Goal: Task Accomplishment & Management: Use online tool/utility

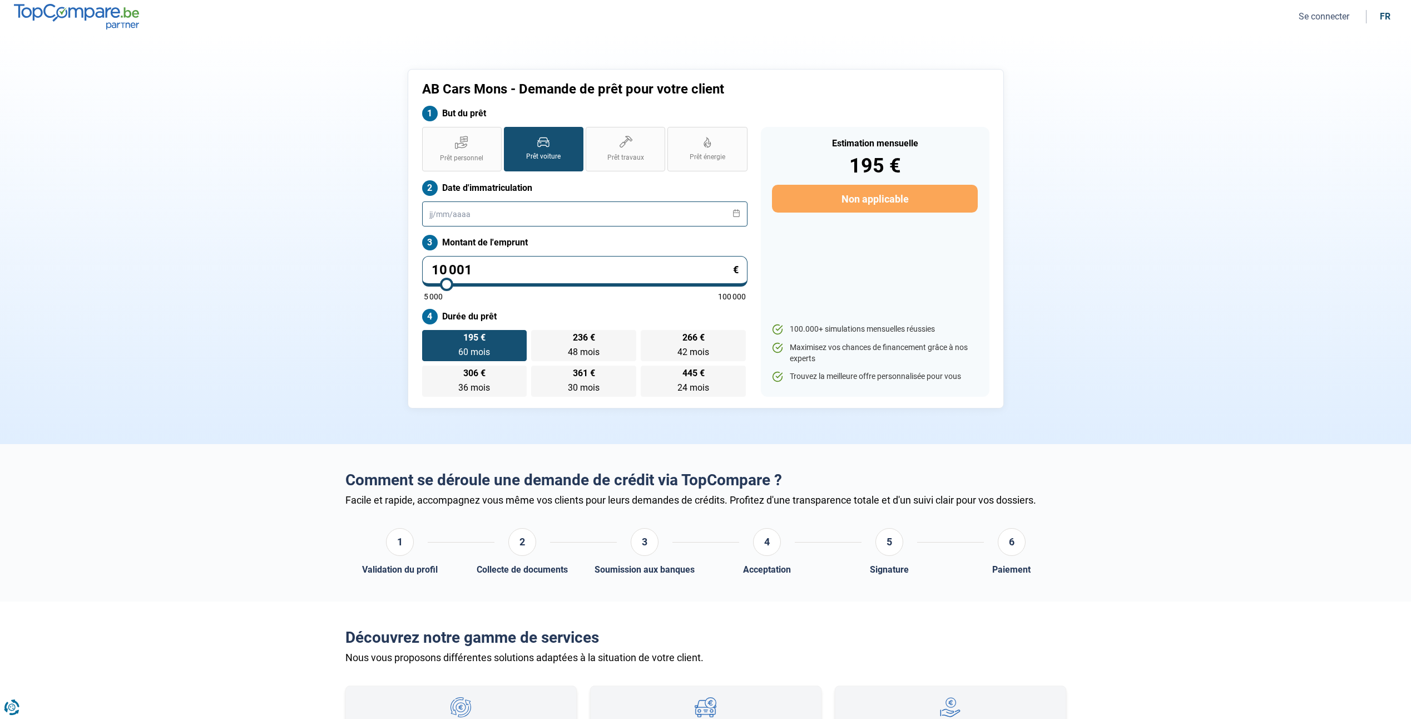
click at [499, 212] on input "text" at bounding box center [584, 213] width 325 height 25
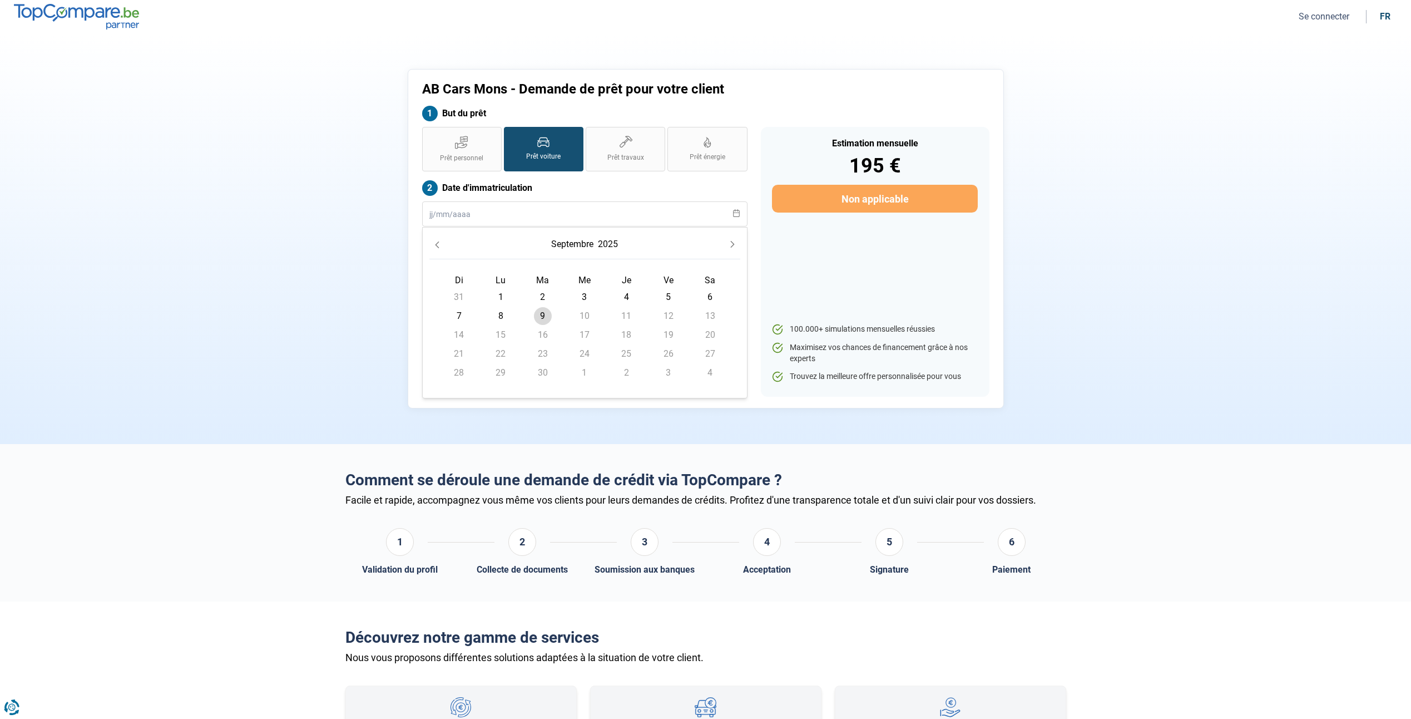
click at [605, 241] on button "2025" at bounding box center [608, 244] width 24 height 20
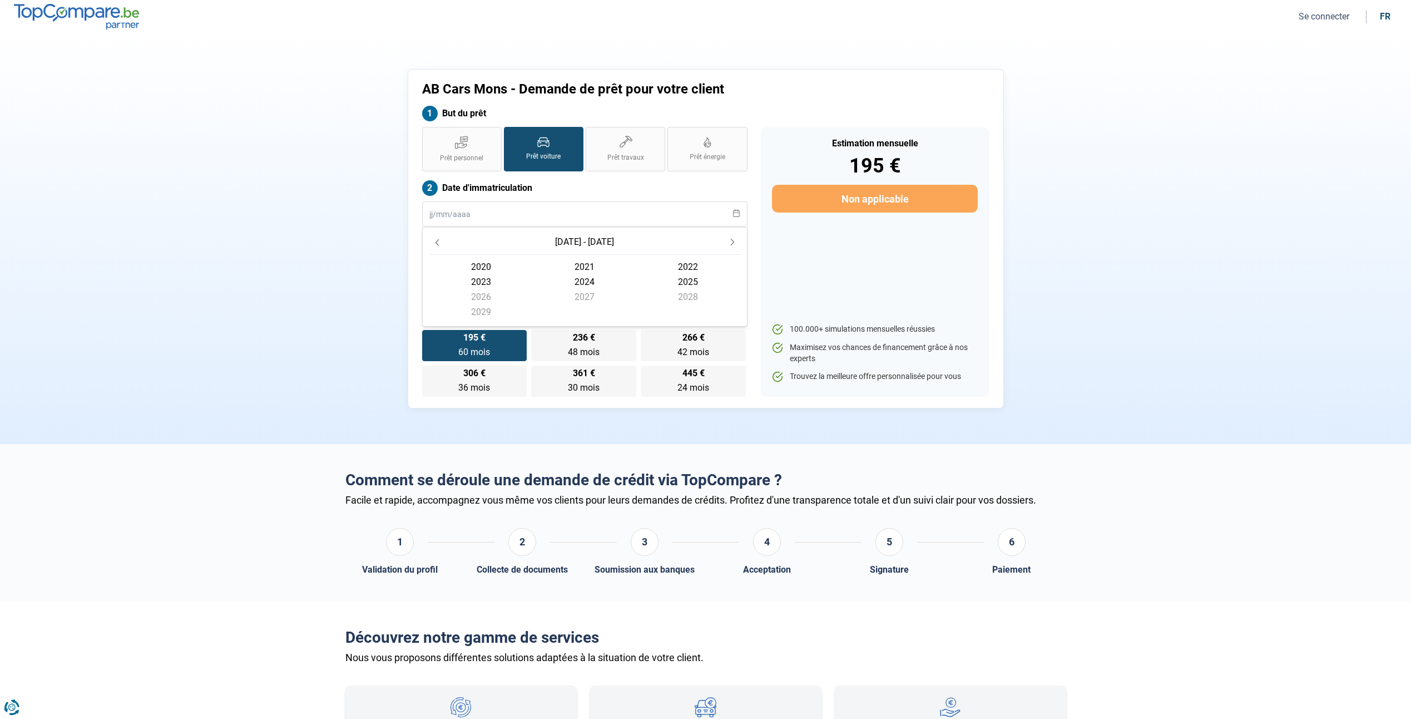
click at [434, 242] on icon "Previous Decade" at bounding box center [437, 243] width 8 height 8
click at [437, 239] on icon "Previous Decade" at bounding box center [437, 243] width 8 height 8
click at [728, 243] on button "Next Decade" at bounding box center [733, 242] width 16 height 16
click at [697, 295] on span "2018" at bounding box center [687, 296] width 103 height 15
click at [582, 286] on span "mai" at bounding box center [584, 286] width 103 height 15
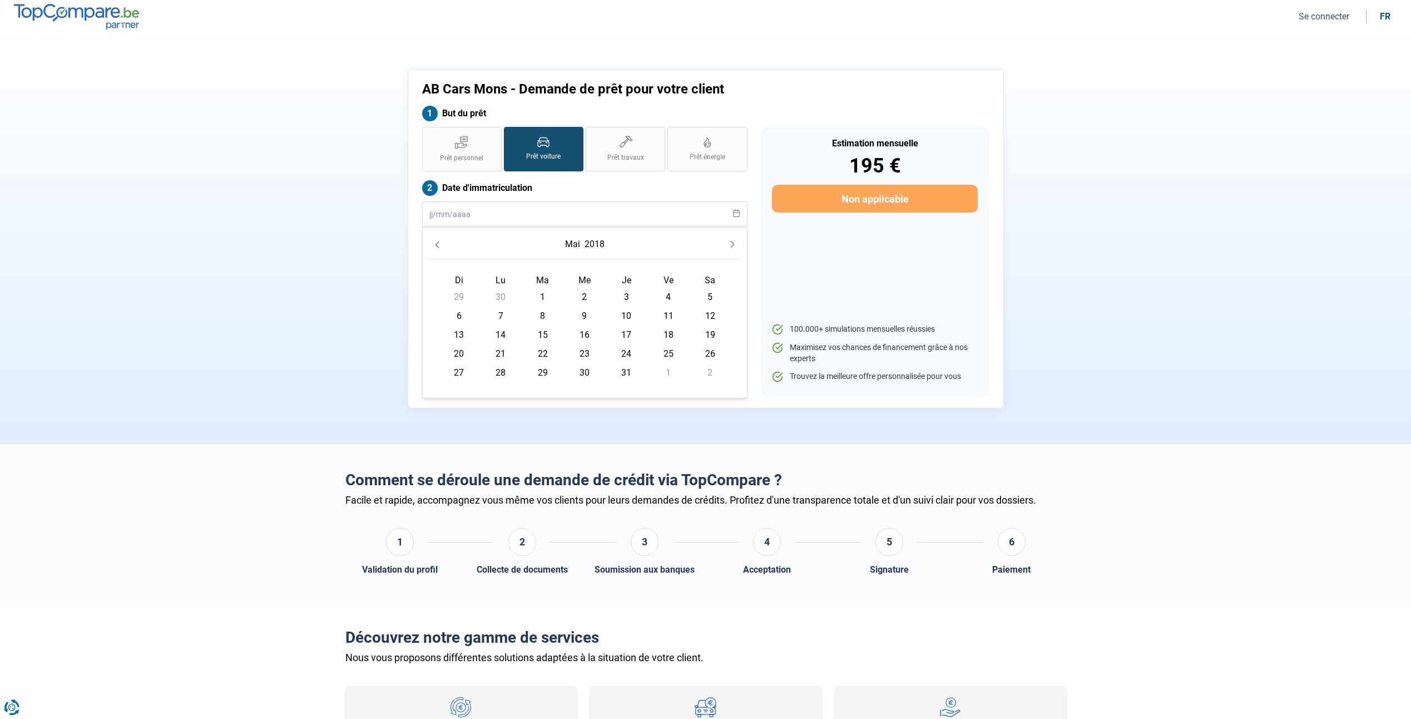
click at [572, 249] on button "mai" at bounding box center [572, 244] width 19 height 20
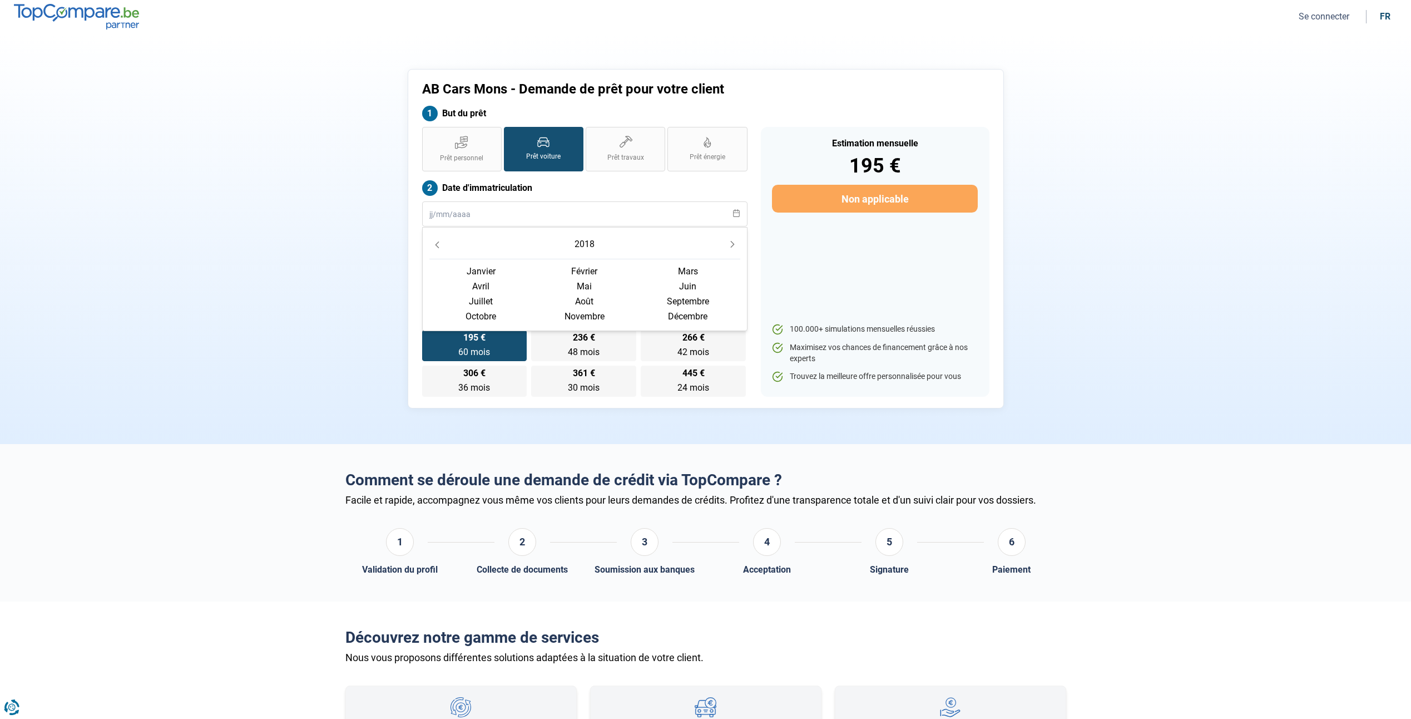
click at [471, 284] on span "avril" at bounding box center [480, 286] width 103 height 15
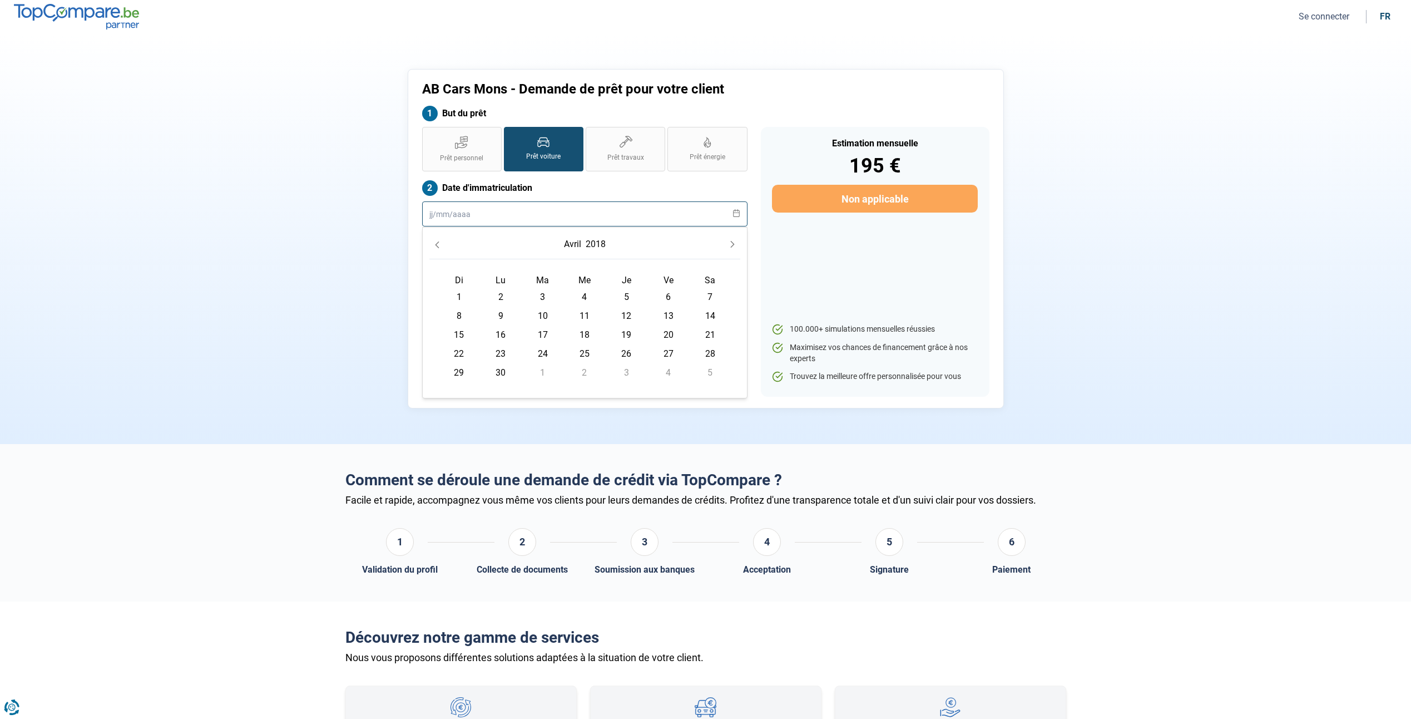
click at [696, 219] on input "text" at bounding box center [584, 213] width 325 height 25
type input "03042018"
click at [737, 214] on icon at bounding box center [737, 213] width 8 height 8
click at [616, 214] on input "text" at bounding box center [584, 213] width 325 height 25
type input "[DATE]"
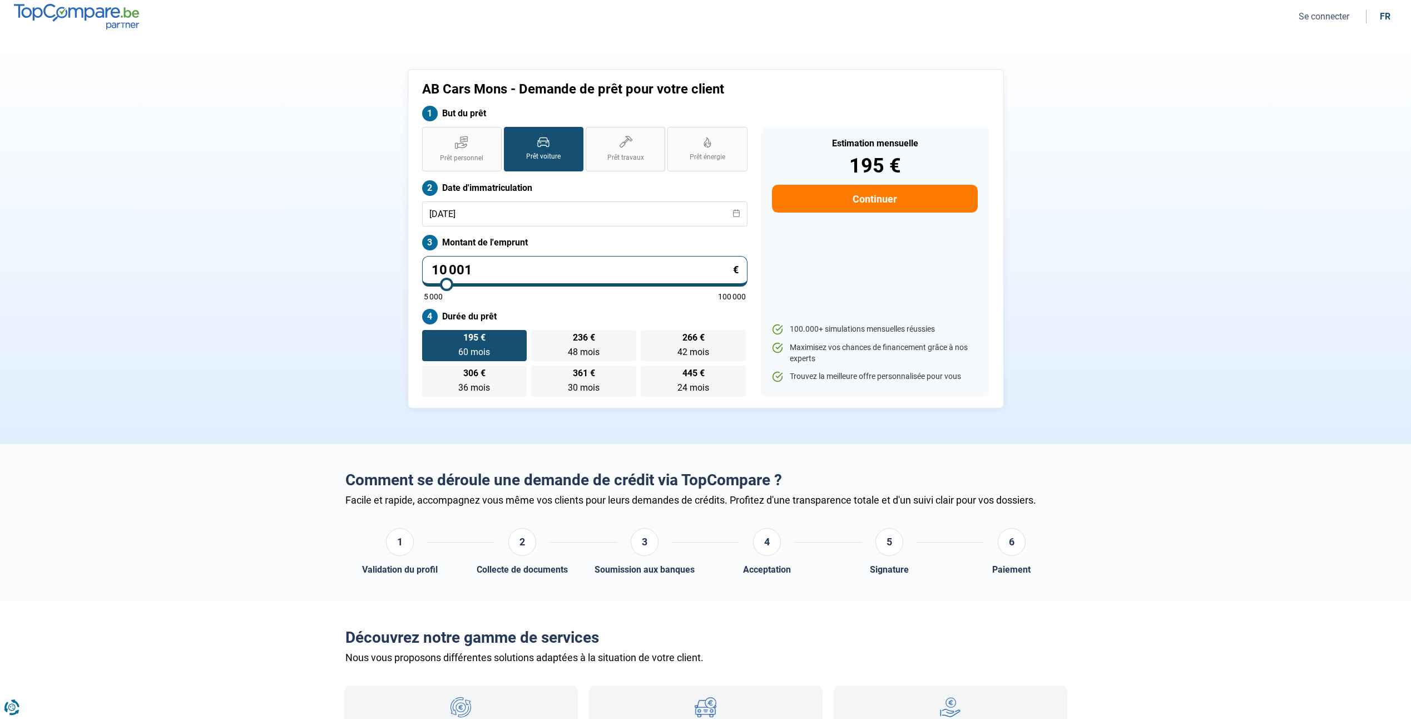
drag, startPoint x: 477, startPoint y: 268, endPoint x: 361, endPoint y: 268, distance: 116.3
click at [361, 268] on div "AB Cars Mons - Demande de prêt pour votre client But du prêt Prêt personnel Prê…" at bounding box center [706, 238] width 734 height 339
type input "2"
type input "5000"
type input "25"
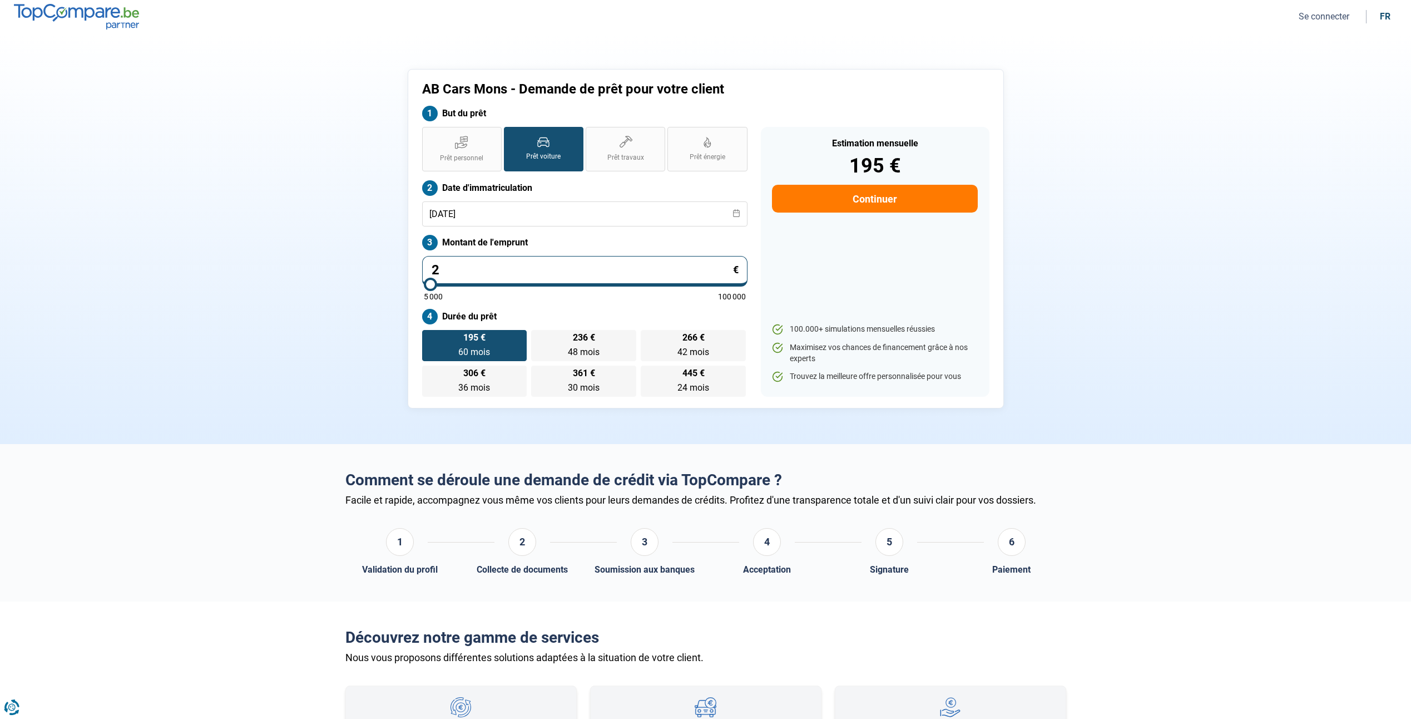
type input "5000"
type input "259"
type input "5000"
type input "2 599"
type input "5000"
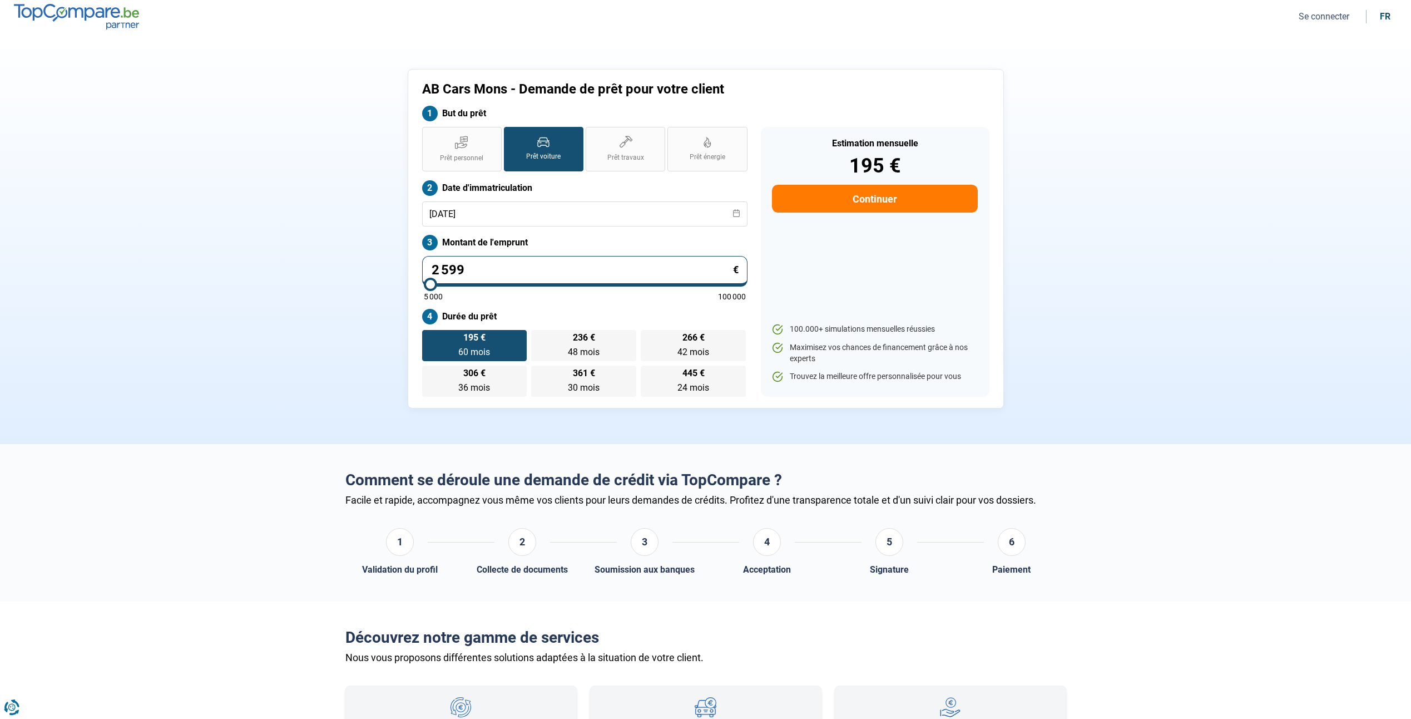
type input "25 990"
type input "26000"
type input "25 990"
type input "26000"
click at [247, 279] on section "AB Cars Mons - Demande de prêt pour votre client But du prêt Prêt personnel Prê…" at bounding box center [705, 238] width 1411 height 410
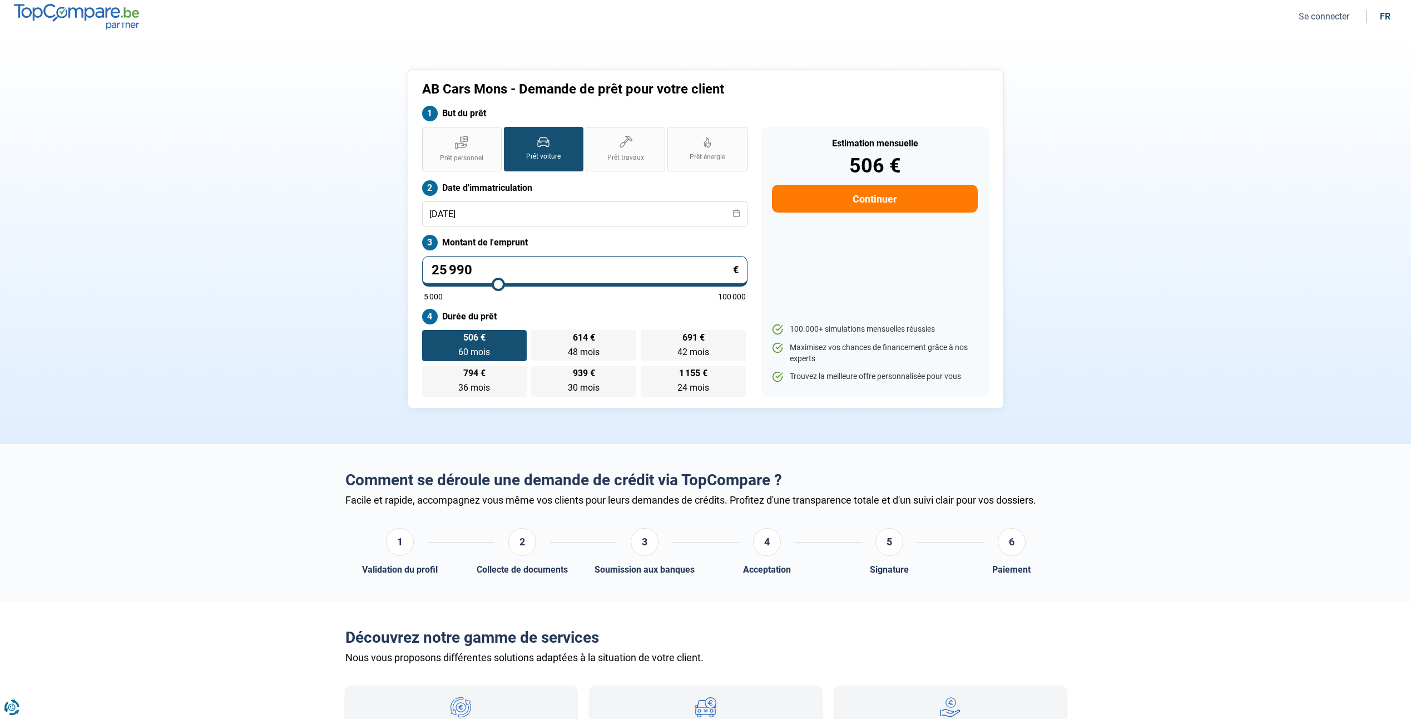
drag, startPoint x: 490, startPoint y: 265, endPoint x: 399, endPoint y: 249, distance: 92.1
click at [399, 250] on div "AB Cars Mons - Demande de prêt pour votre client But du prêt Prêt personnel Prê…" at bounding box center [706, 238] width 734 height 339
type input "1"
type input "5000"
type input "15"
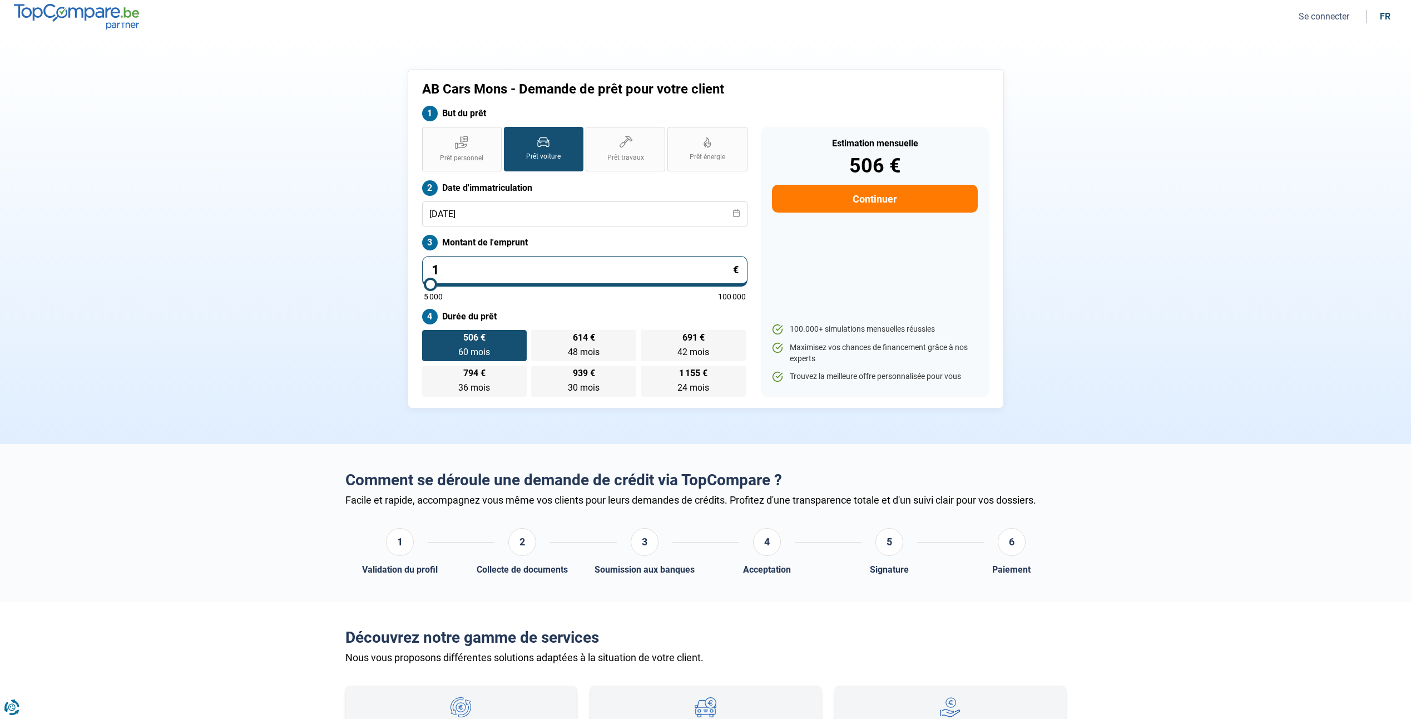
type input "5000"
type input "159"
type input "5000"
type input "1 599"
type input "5000"
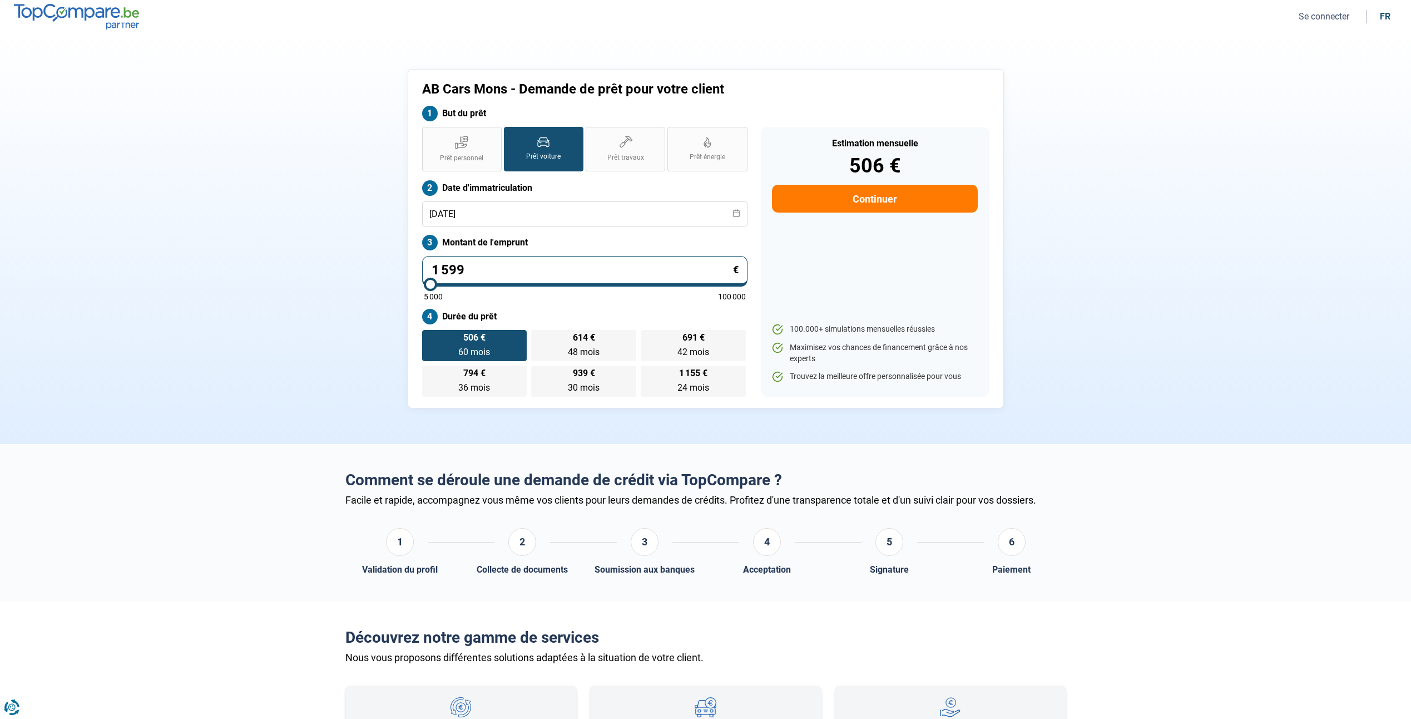
type input "15 990"
type input "16000"
type input "15 990"
click at [318, 284] on section "AB Cars Mons - Demande de prêt pour votre client But du prêt Prêt personnel Prê…" at bounding box center [705, 238] width 1411 height 410
drag, startPoint x: 484, startPoint y: 270, endPoint x: 428, endPoint y: 278, distance: 56.6
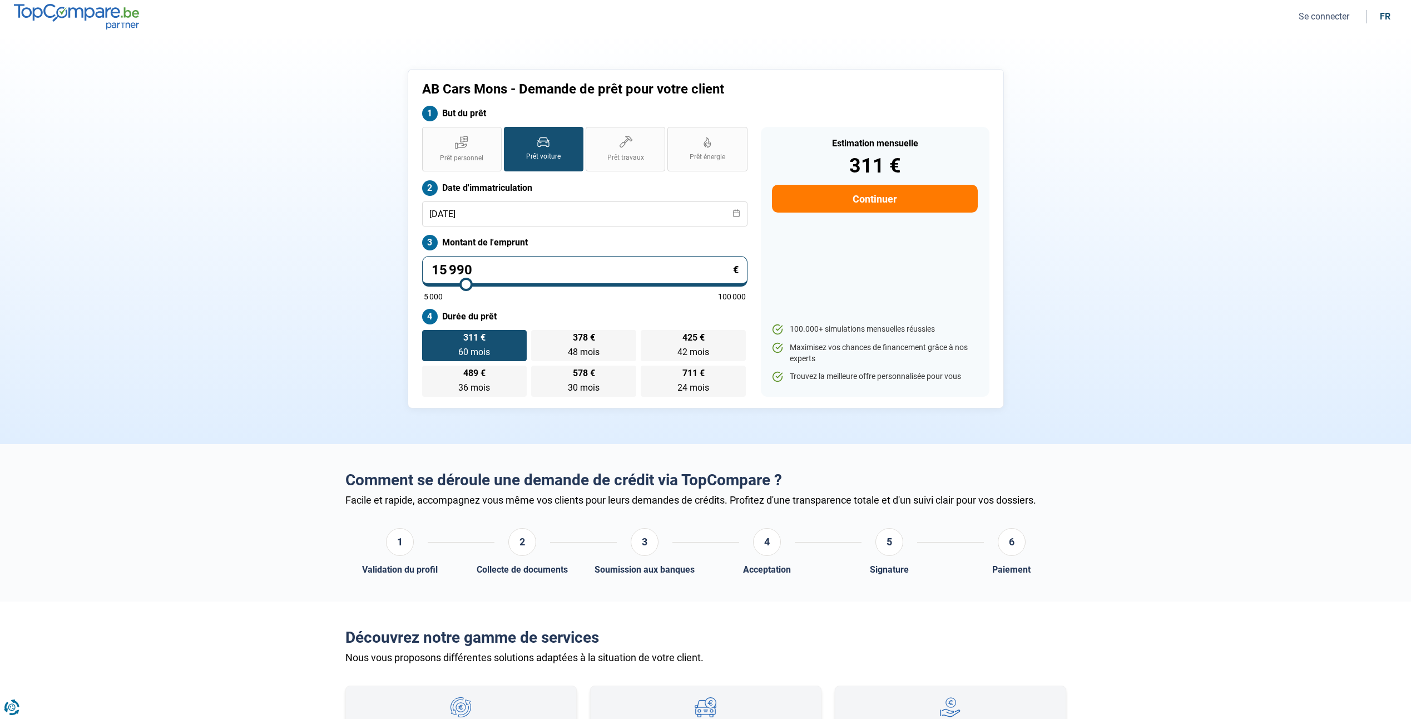
click at [429, 278] on div "15 990 € 5 000 100 000" at bounding box center [584, 278] width 325 height 44
type input "16000"
type input "1"
type input "5000"
type input "13"
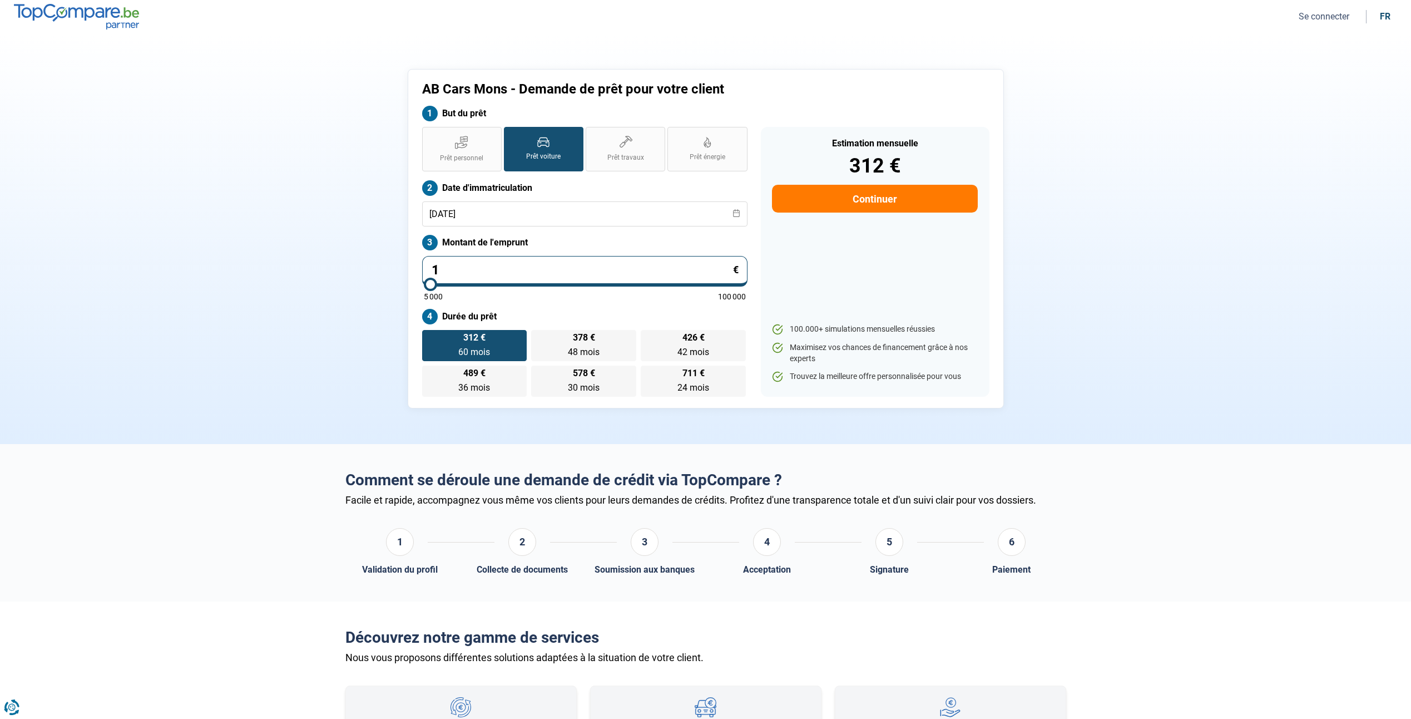
type input "5000"
type input "139"
type input "5000"
type input "1 399"
type input "5000"
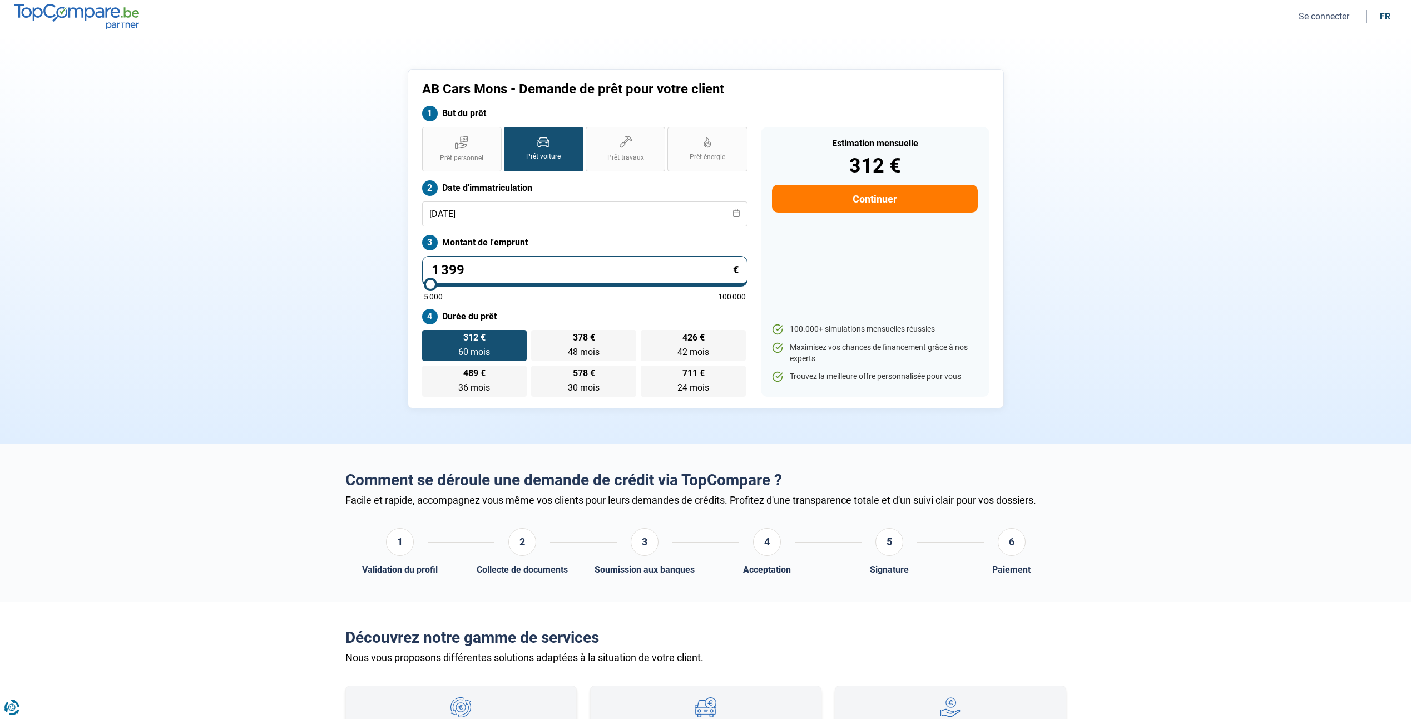
type input "13 990"
type input "14000"
type input "13 990"
type input "14000"
click at [397, 276] on div "AB Cars Mons - Demande de prêt pour votre client But du prêt Prêt personnel Prê…" at bounding box center [706, 238] width 734 height 339
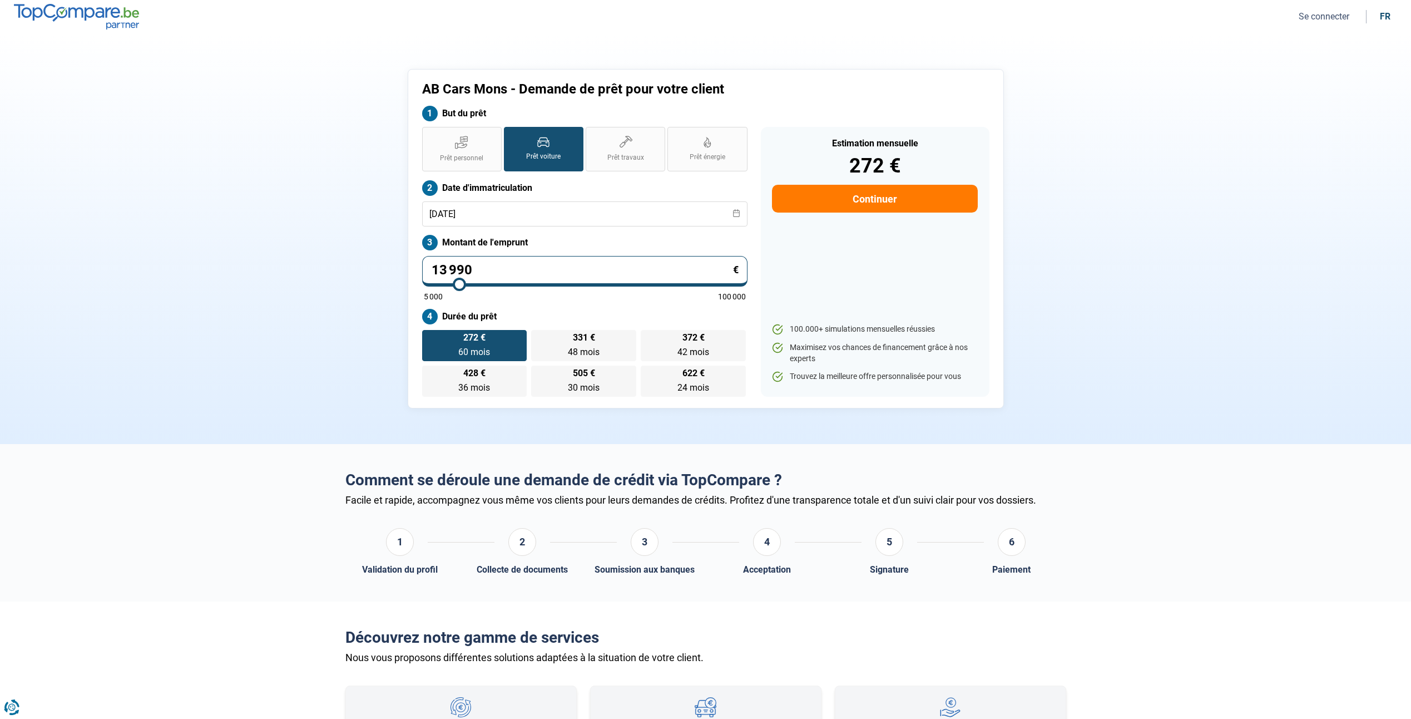
type input "21 250"
type input "21250"
type input "18 250"
type input "18250"
type input "6 250"
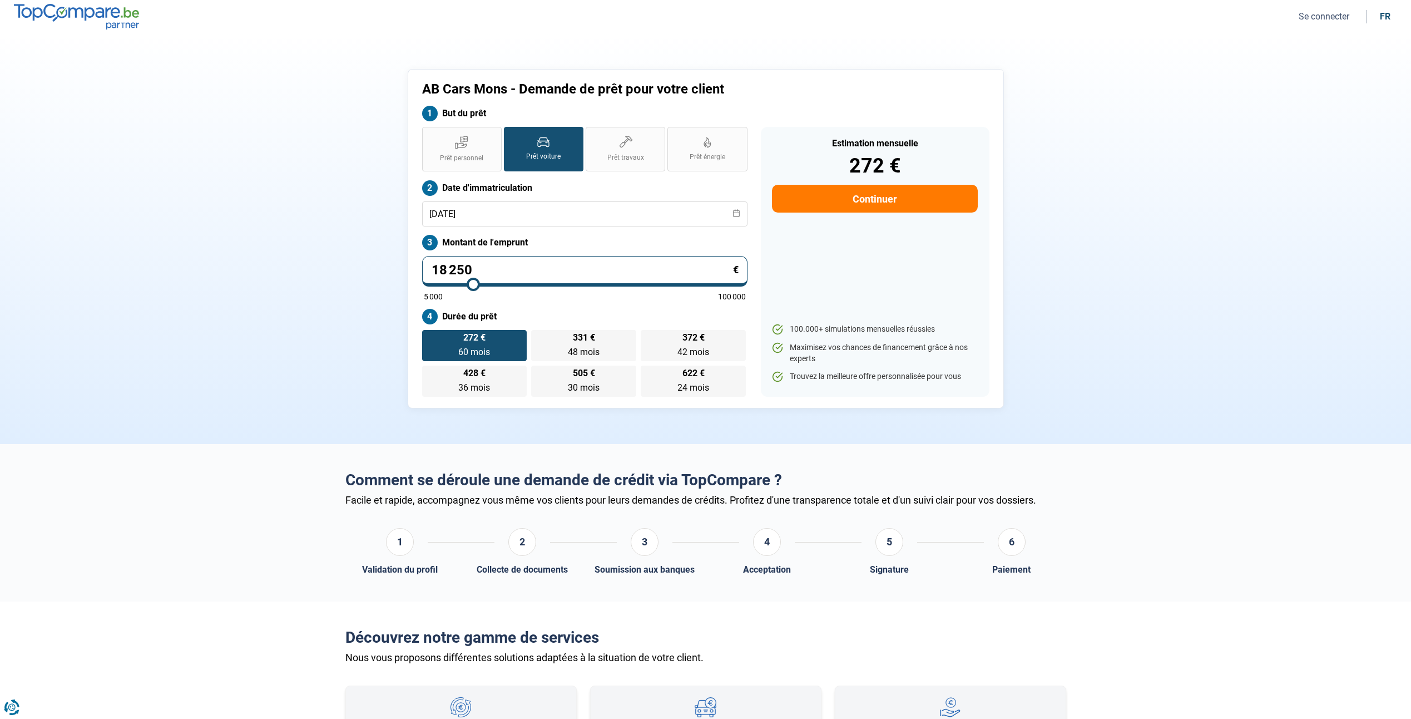
type input "6250"
type input "5 000"
type input "5000"
click at [424, 283] on input "range" at bounding box center [585, 284] width 322 height 2
radio input "true"
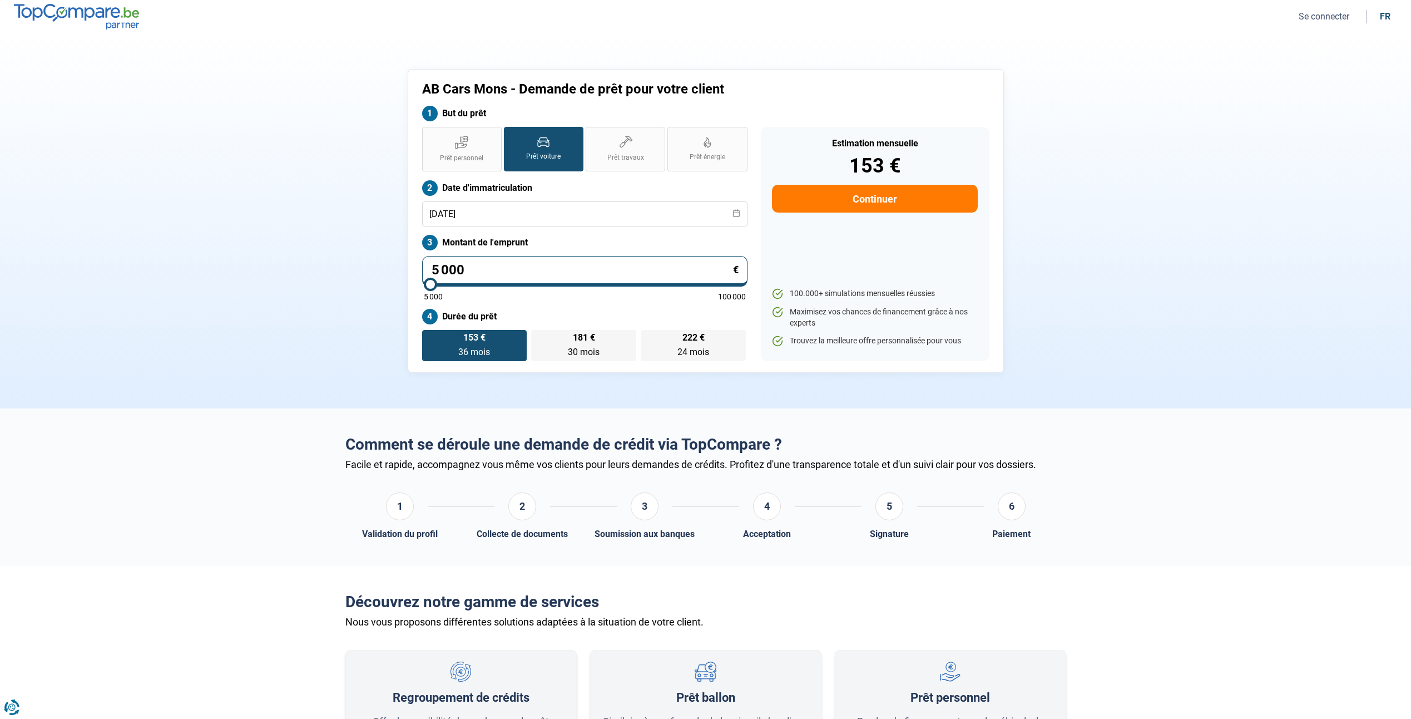
drag, startPoint x: 378, startPoint y: 270, endPoint x: 359, endPoint y: 270, distance: 19.5
click at [359, 270] on div "AB Cars Mons - Demande de prêt pour votre client But du prêt Prêt personnel Prê…" at bounding box center [706, 221] width 734 height 304
type input "2"
type input "5000"
type input "20"
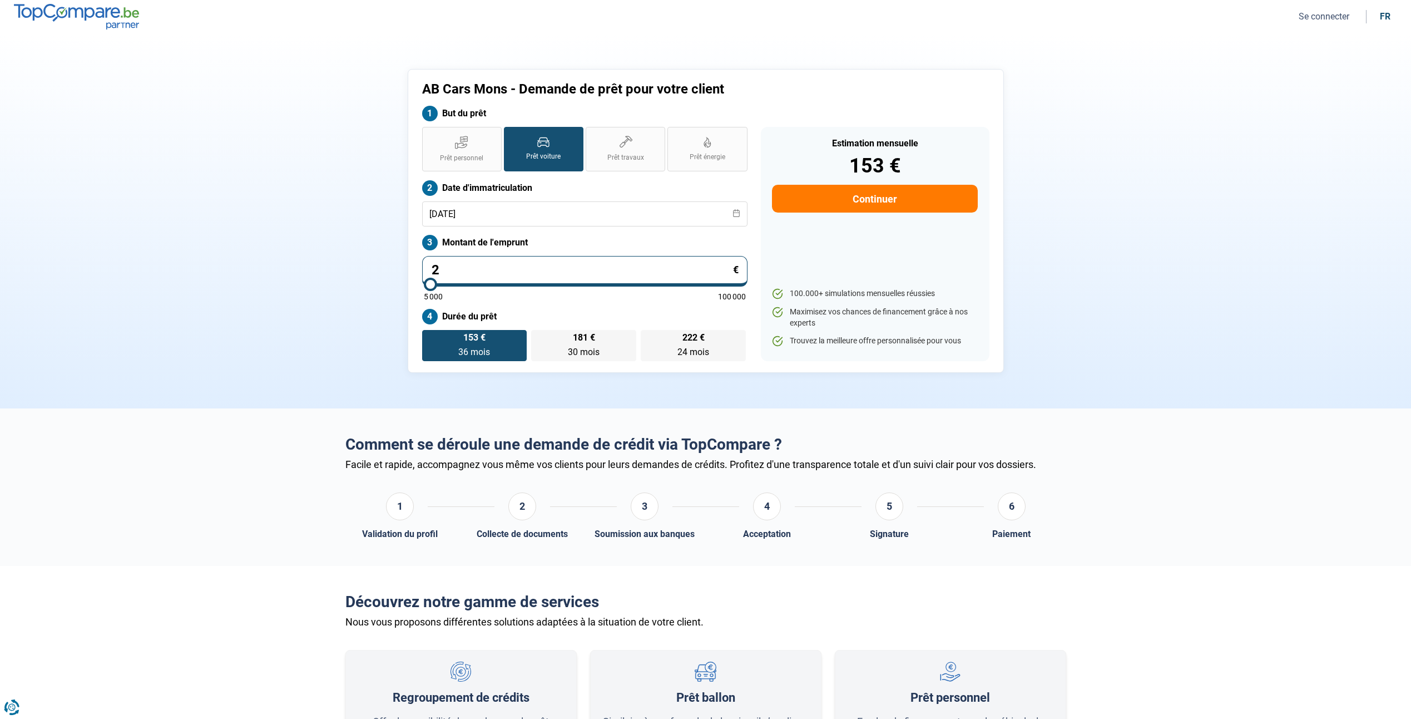
type input "5000"
type input "200"
type input "5000"
type input "2 000"
type input "5000"
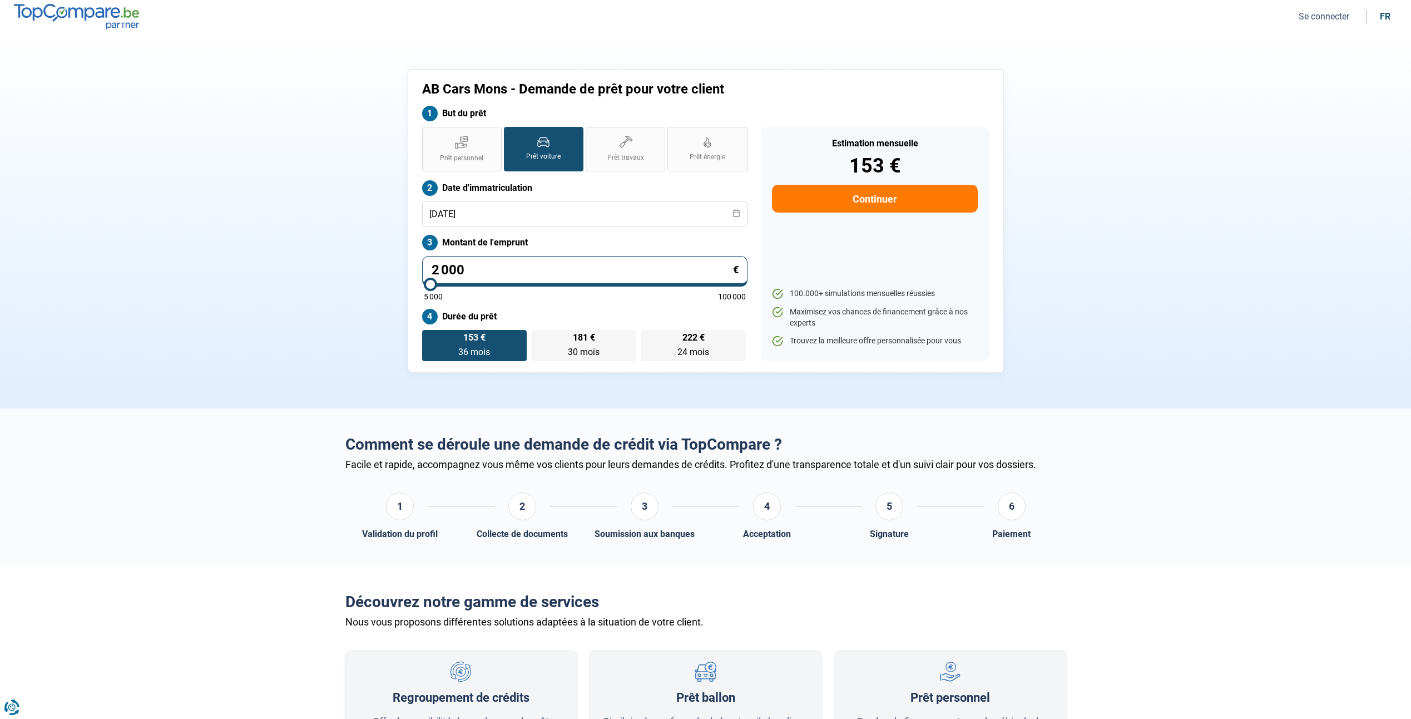
type input "20 000"
type input "20000"
type input "20 000"
radio input "false"
click at [378, 281] on div "AB Cars Mons - Demande de prêt pour votre client But du prêt Prêt personnel Prê…" at bounding box center [706, 221] width 734 height 304
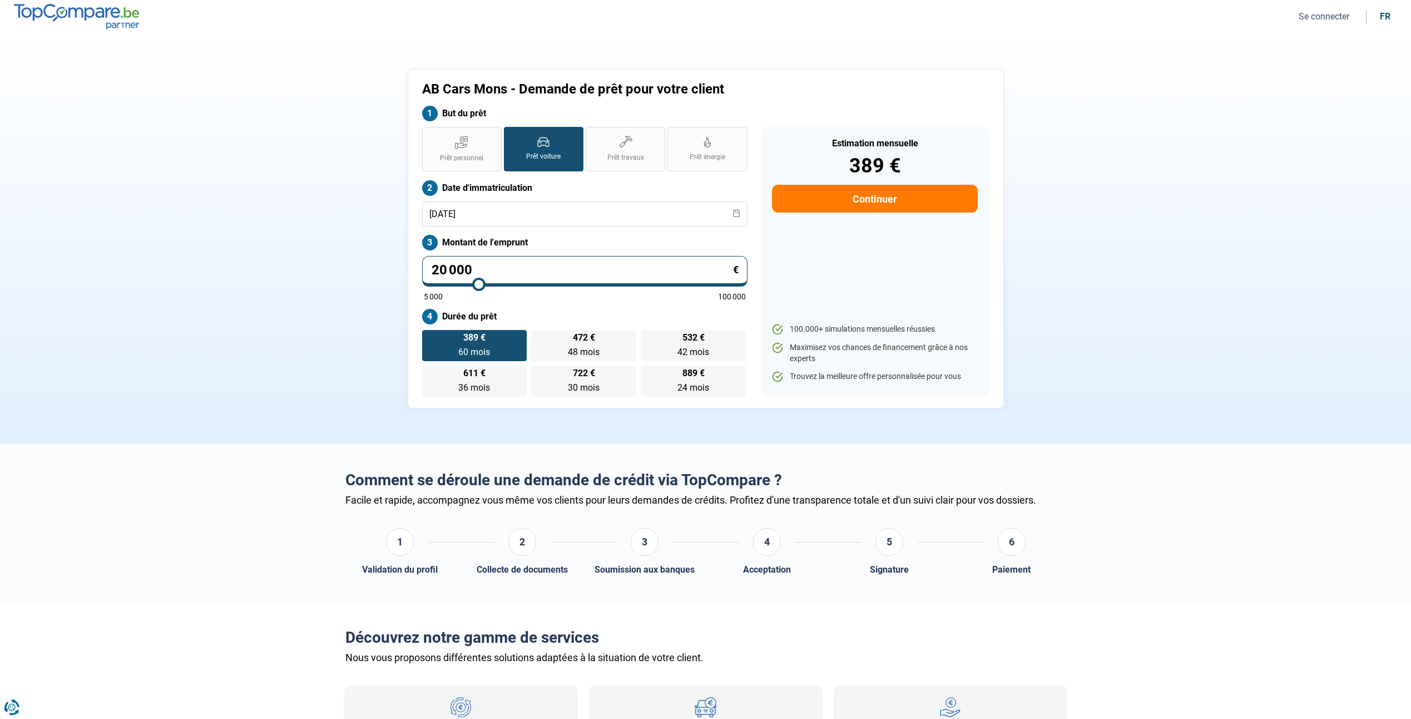
click at [378, 281] on div "AB Cars Mons - Demande de prêt pour votre client But du prêt Prêt personnel Prê…" at bounding box center [706, 238] width 734 height 339
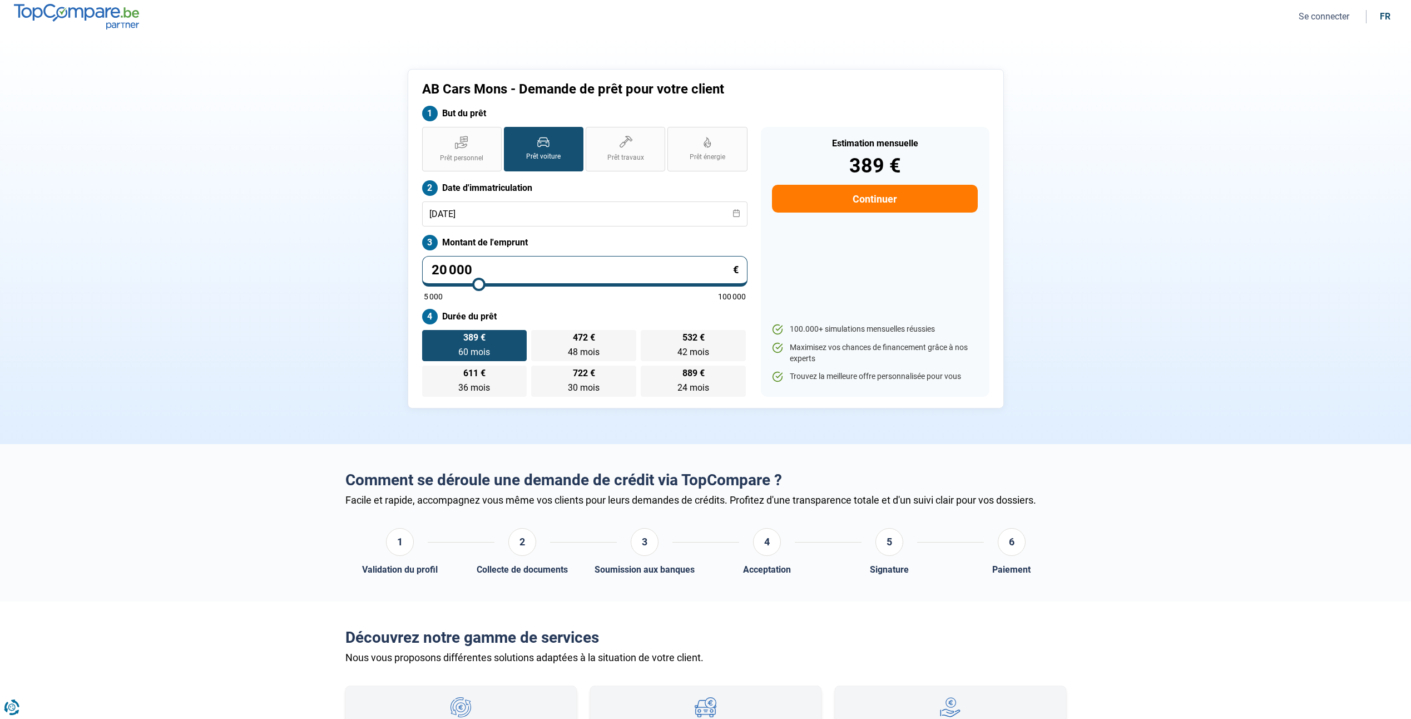
drag, startPoint x: 378, startPoint y: 281, endPoint x: 364, endPoint y: 281, distance: 13.9
click at [370, 281] on div "AB Cars Mons - Demande de prêt pour votre client But du prêt Prêt personnel Prê…" at bounding box center [706, 238] width 734 height 339
click at [364, 281] on div "AB Cars Mons - Demande de prêt pour votre client But du prêt Prêt personnel Prê…" at bounding box center [706, 238] width 734 height 339
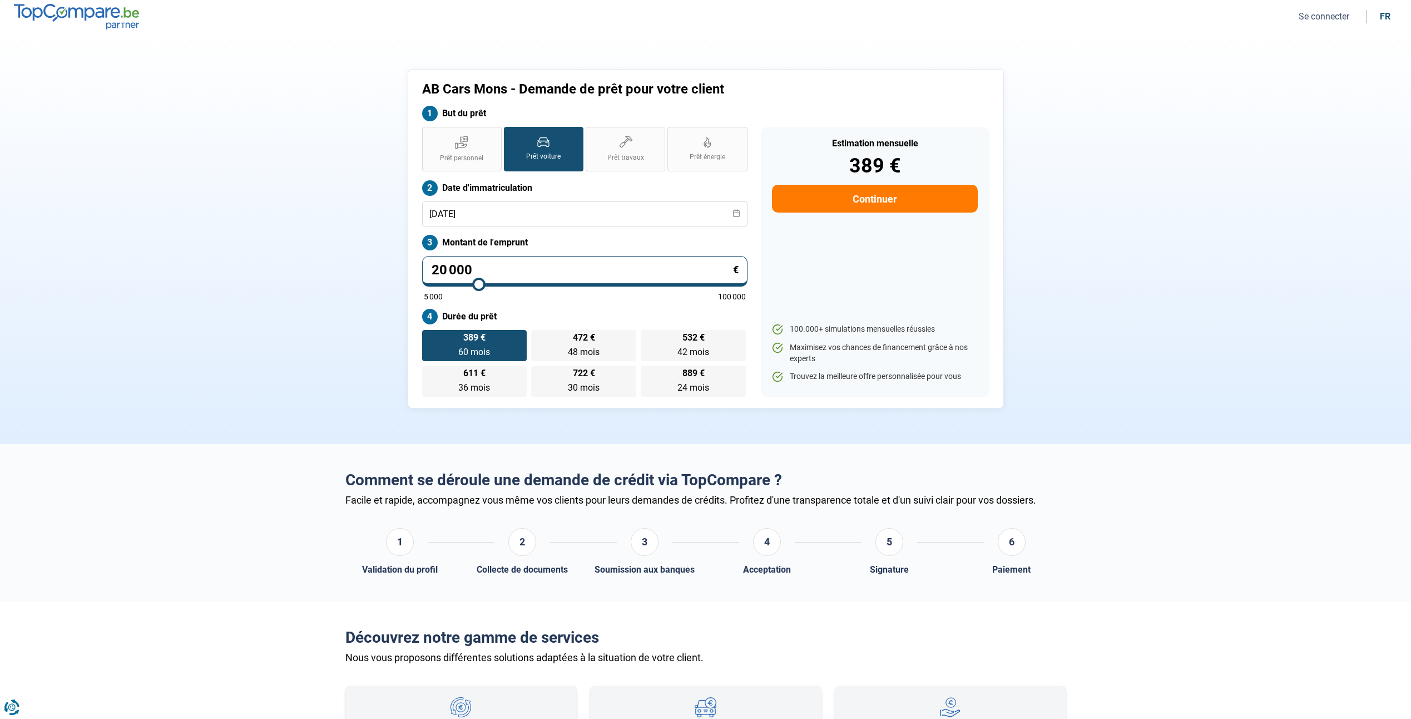
click at [364, 281] on div "AB Cars Mons - Demande de prêt pour votre client But du prêt Prêt personnel Prê…" at bounding box center [706, 238] width 734 height 339
